Goal: Task Accomplishment & Management: Use online tool/utility

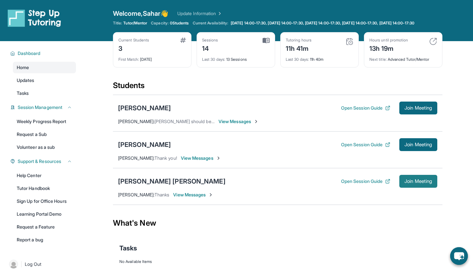
click at [425, 183] on span "Join Meeting" at bounding box center [419, 182] width 28 height 4
